Goal: Task Accomplishment & Management: Manage account settings

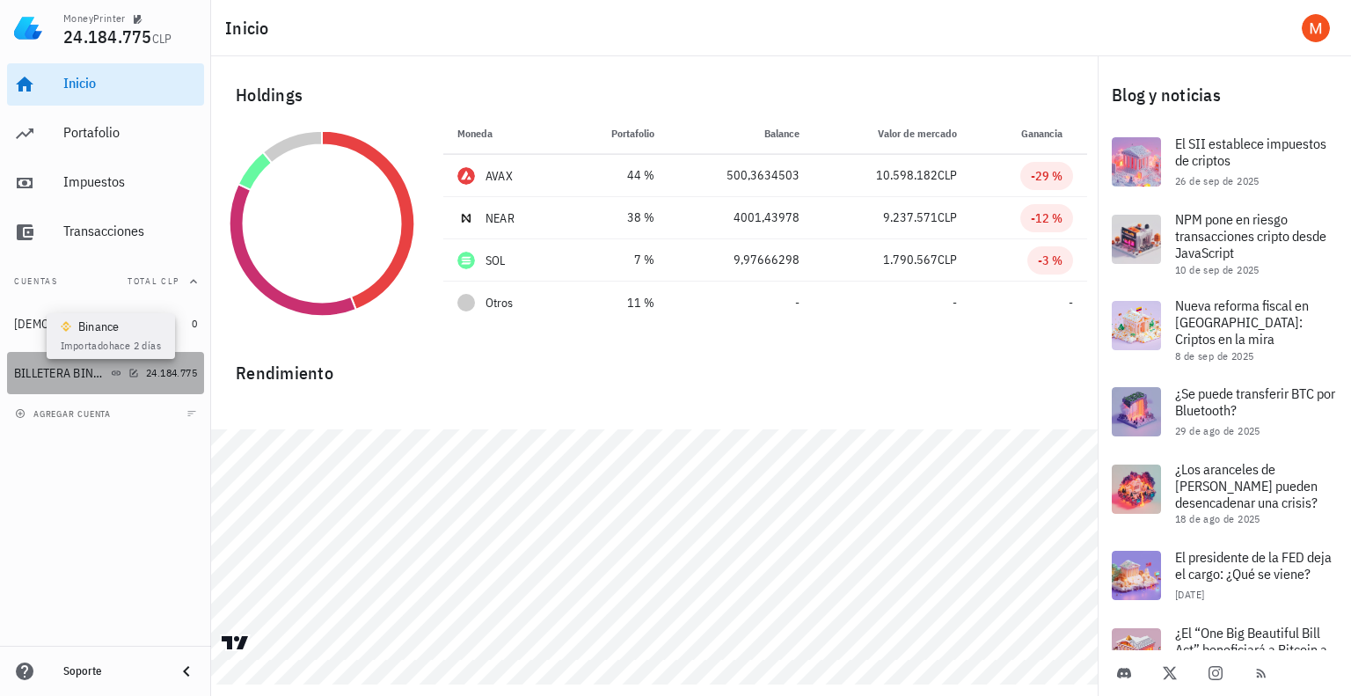
click at [112, 377] on icon at bounding box center [116, 373] width 11 height 11
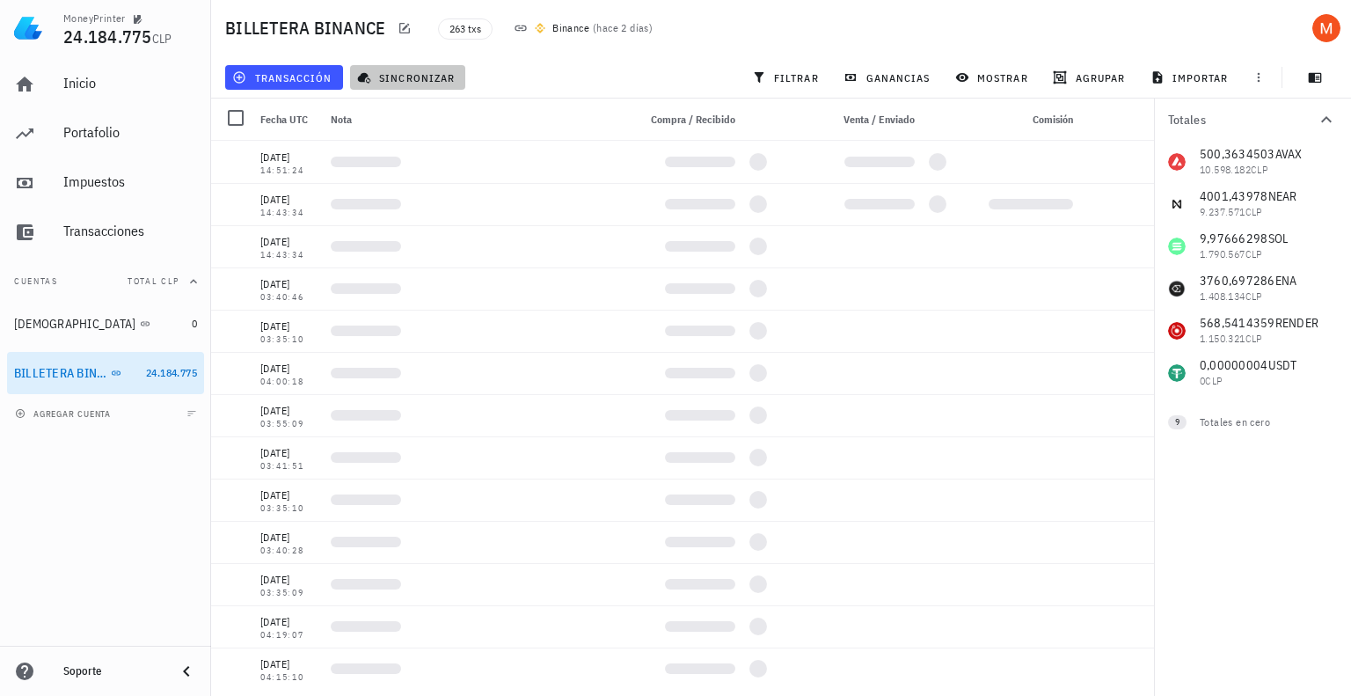
click at [402, 78] on span "sincronizar" at bounding box center [408, 77] width 94 height 14
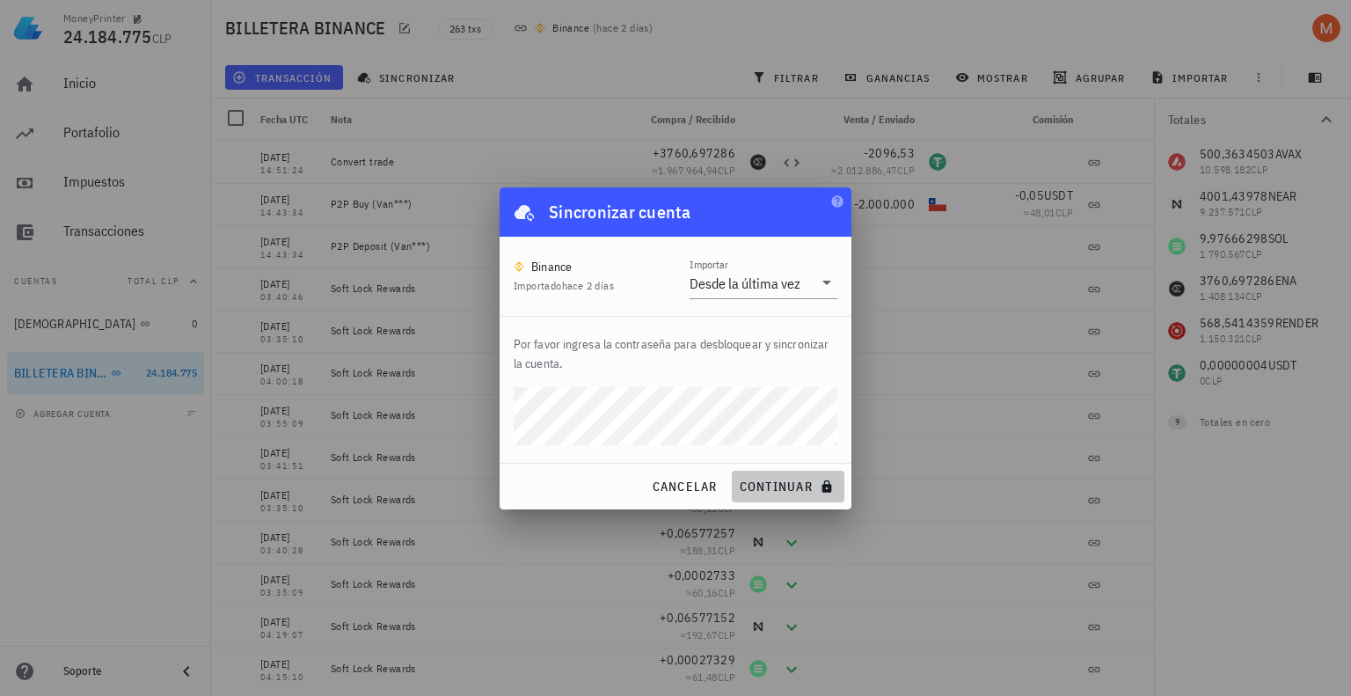
click at [801, 492] on span "continuar" at bounding box center [788, 487] width 99 height 16
